Goal: Task Accomplishment & Management: Use online tool/utility

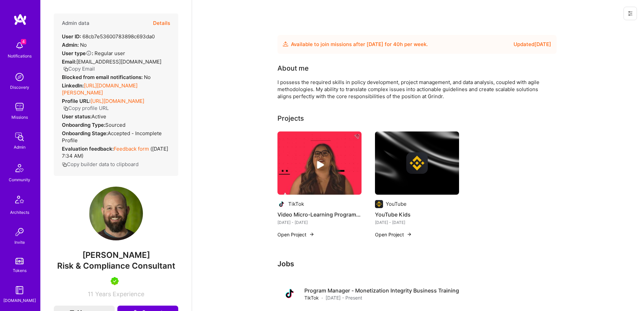
click at [171, 23] on div "Admin data Details User ID: 68cb7e53600783898c693da0 Admin: No User type Regula…" at bounding box center [116, 94] width 124 height 162
click at [166, 23] on button "Details" at bounding box center [161, 22] width 17 height 19
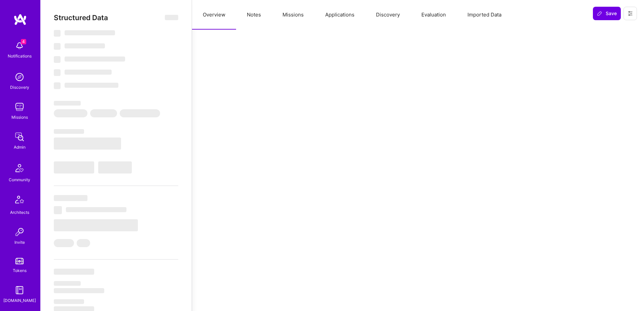
drag, startPoint x: 332, startPoint y: 16, endPoint x: 329, endPoint y: 16, distance: 3.4
click at [332, 16] on button "Applications" at bounding box center [339, 15] width 51 height 30
select select "Future Date"
select select "5"
select select "7"
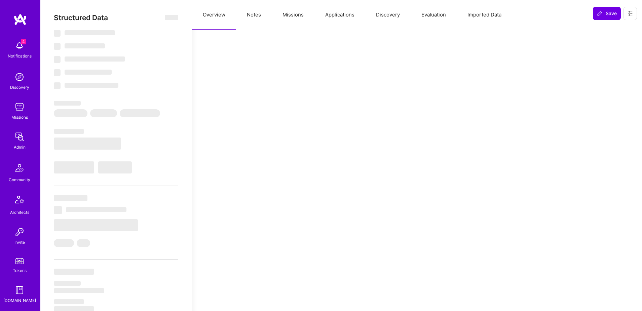
select select "7"
select select "US"
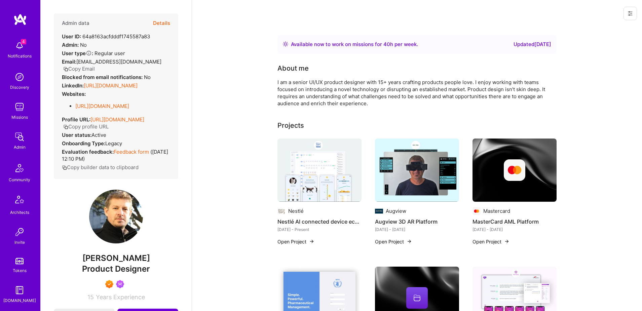
click at [163, 19] on button "Details" at bounding box center [161, 22] width 17 height 19
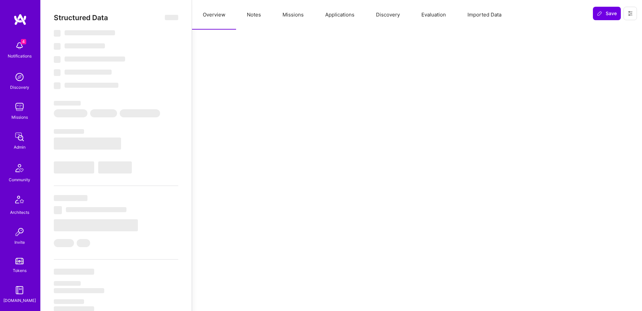
click at [332, 15] on button "Applications" at bounding box center [339, 15] width 51 height 30
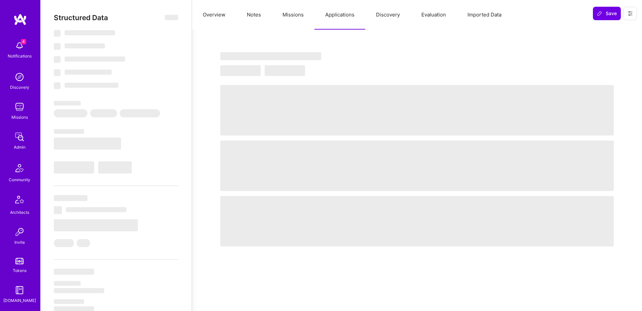
select select "Right Now"
select select "7"
select select "4"
select select "7"
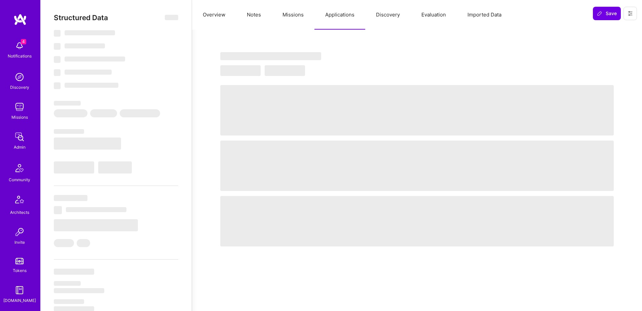
select select "US"
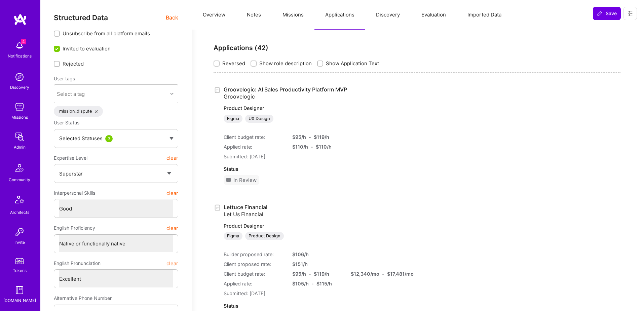
click at [301, 87] on link "Groovelogic: AI Sales Productivity Platform MVP Groovelogic Product Designer Fi…" at bounding box center [313, 104] width 178 height 37
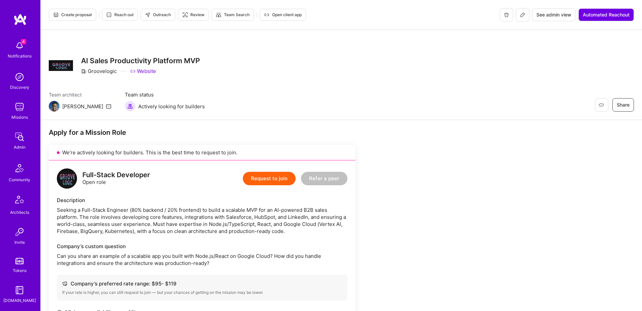
click at [64, 17] on span "Create proposal" at bounding box center [72, 15] width 39 height 6
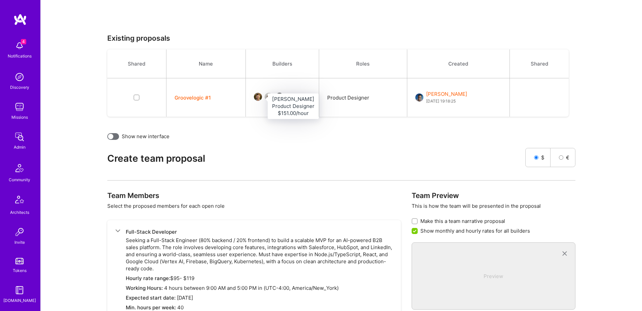
scroll to position [140, 0]
